Goal: Task Accomplishment & Management: Complete application form

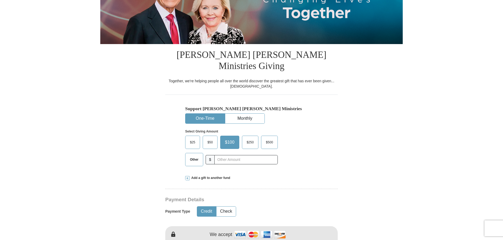
scroll to position [106, 0]
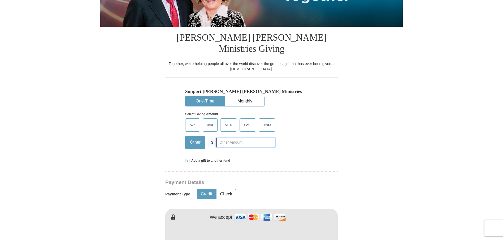
click at [233, 138] on input "text" at bounding box center [245, 142] width 59 height 9
type input "10.00"
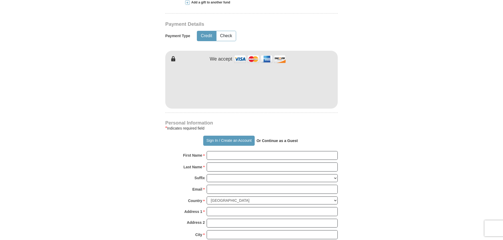
scroll to position [265, 0]
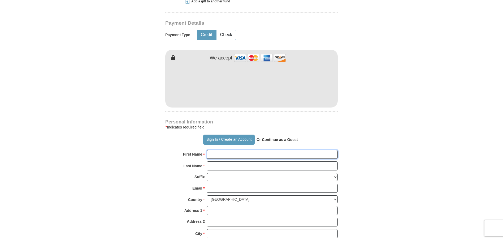
click at [220, 150] on input "First Name *" at bounding box center [272, 154] width 131 height 9
type input "[PERSON_NAME]"
click at [223, 161] on input "Last Name *" at bounding box center [272, 165] width 131 height 9
type input "[PERSON_NAME]"
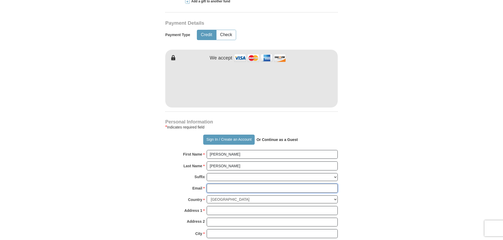
click at [225, 184] on input "Email *" at bounding box center [272, 188] width 131 height 9
type input "[EMAIL_ADDRESS][DOMAIN_NAME]"
click at [225, 206] on input "Address 1 *" at bounding box center [272, 210] width 131 height 9
type input "[STREET_ADDRESS]"
click at [387, 175] on form "Already have an account? Sign in for faster giving. Don't have an account? Crea…" at bounding box center [251, 88] width 302 height 665
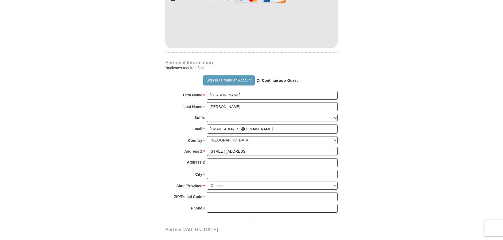
scroll to position [345, 0]
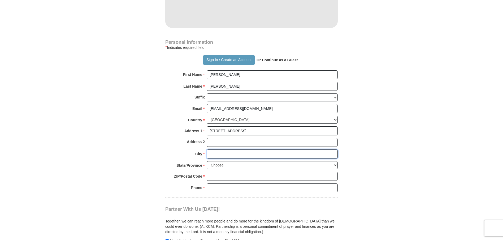
click at [224, 149] on input "City *" at bounding box center [272, 153] width 131 height 9
type input "[GEOGRAPHIC_DATA]"
click at [225, 161] on select "Choose [US_STATE] [US_STATE] [US_STATE] [US_STATE] [US_STATE] Armed Forces Amer…" at bounding box center [272, 165] width 131 height 8
select select "[GEOGRAPHIC_DATA]"
click at [207, 161] on select "Choose [US_STATE] [US_STATE] [US_STATE] [US_STATE] [US_STATE] Armed Forces Amer…" at bounding box center [272, 165] width 131 height 8
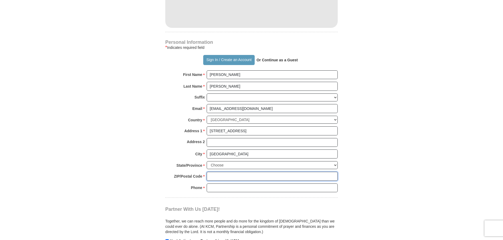
click at [225, 172] on input "ZIP/Postal Code *" at bounding box center [272, 176] width 131 height 9
type input "77029"
click at [233, 183] on input "Phone * *" at bounding box center [272, 187] width 131 height 9
type input "8325186003"
drag, startPoint x: 443, startPoint y: 164, endPoint x: 439, endPoint y: 162, distance: 4.5
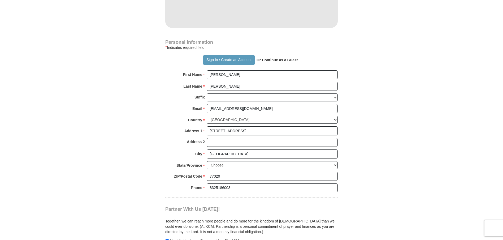
click at [442, 164] on body "Sign In Already have an account? Sign in for faster giving. Don't have an accou…" at bounding box center [251, 170] width 503 height 1031
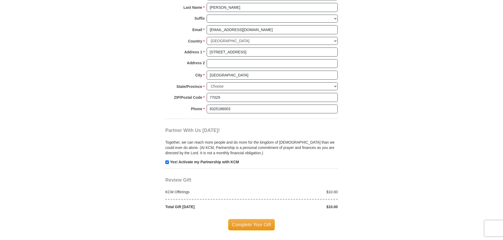
scroll to position [424, 0]
click at [167, 159] on input "checkbox" at bounding box center [167, 161] width 4 height 4
checkbox input "false"
click at [243, 218] on span "Complete Your Gift" at bounding box center [251, 223] width 47 height 11
